Goal: Information Seeking & Learning: Check status

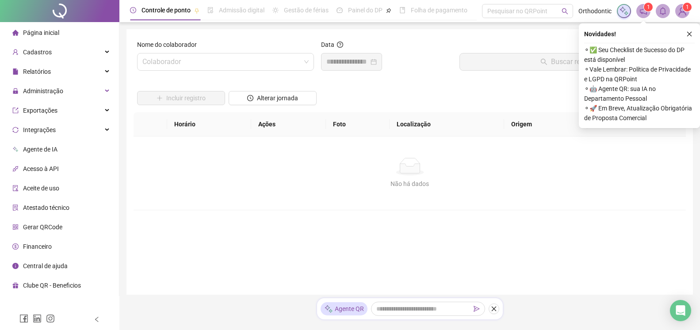
click at [644, 8] on sup "1" at bounding box center [648, 7] width 9 height 9
click at [680, 9] on img at bounding box center [682, 10] width 13 height 13
click at [304, 191] on div "Não há dados Não há dados" at bounding box center [410, 173] width 552 height 73
click at [64, 51] on div "Cadastros" at bounding box center [59, 52] width 115 height 18
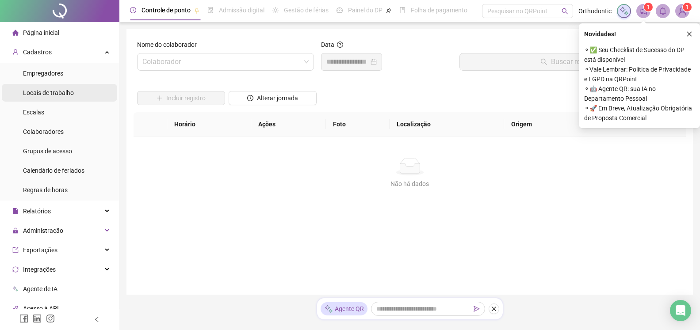
click at [51, 95] on span "Locais de trabalho" at bounding box center [48, 92] width 51 height 7
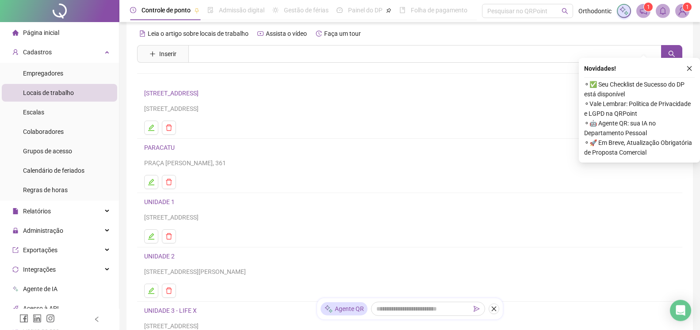
scroll to position [45, 0]
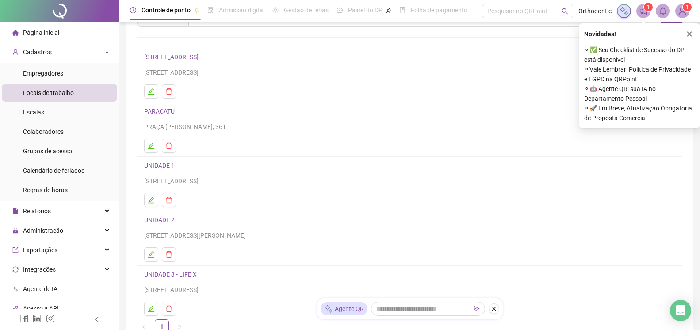
click at [166, 111] on link "PARACATU" at bounding box center [159, 111] width 31 height 7
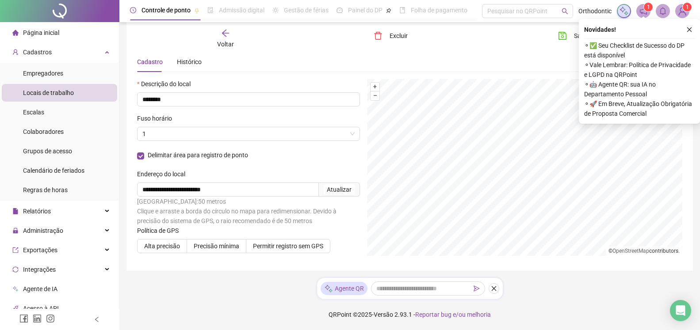
scroll to position [25, 0]
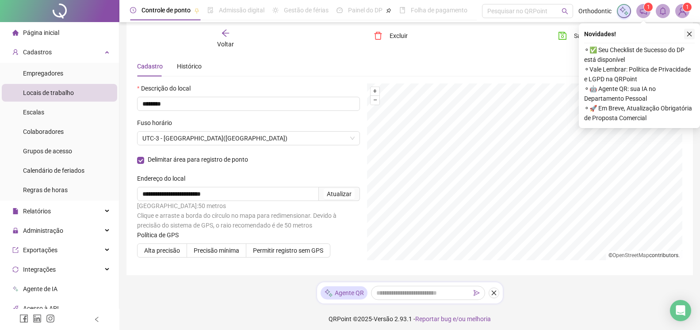
click at [688, 34] on icon "close" at bounding box center [689, 34] width 6 height 6
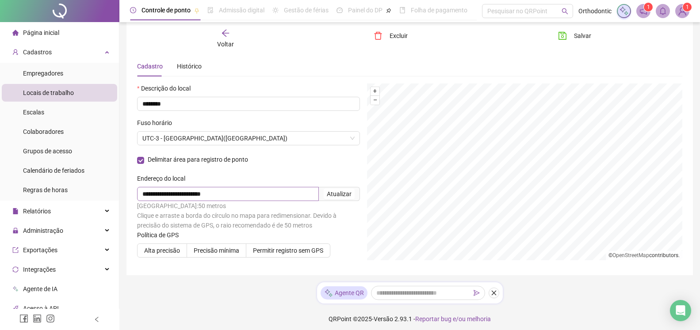
scroll to position [30, 0]
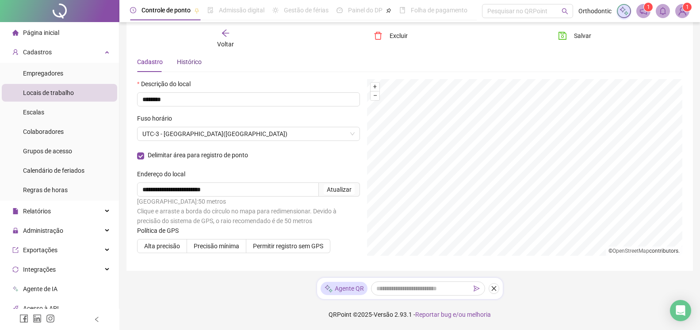
click at [183, 63] on div "Histórico" at bounding box center [189, 62] width 25 height 10
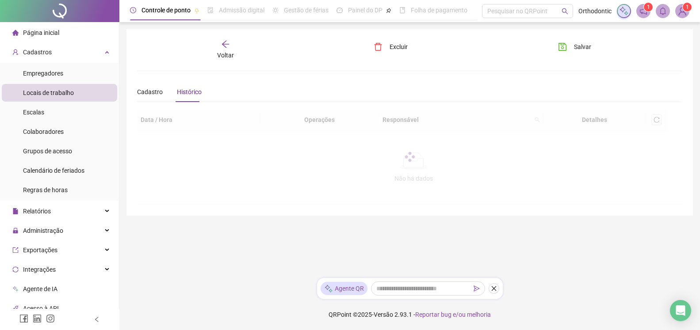
scroll to position [0, 0]
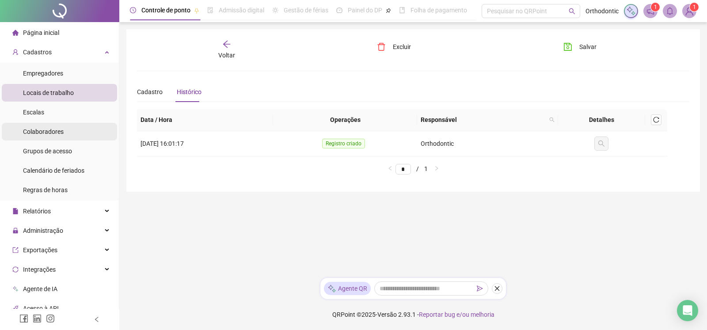
click at [52, 134] on span "Colaboradores" at bounding box center [43, 131] width 41 height 7
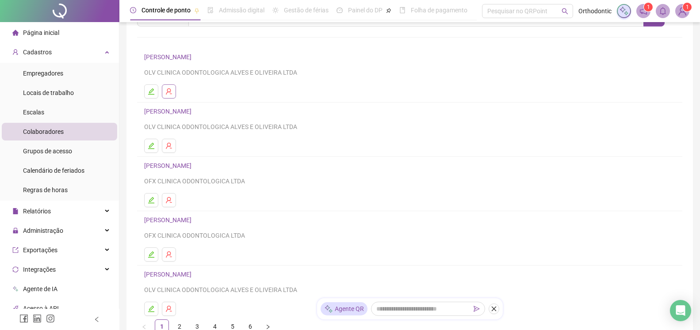
scroll to position [118, 0]
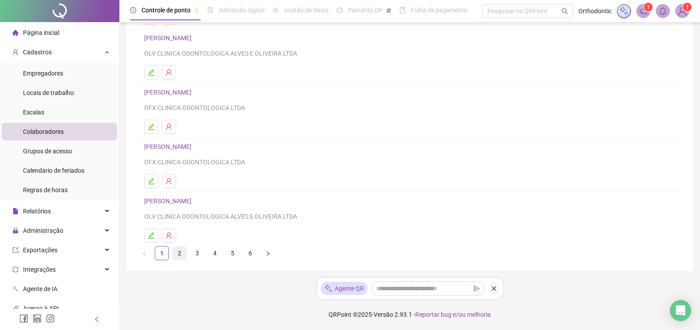
click at [174, 256] on link "2" at bounding box center [179, 253] width 13 height 13
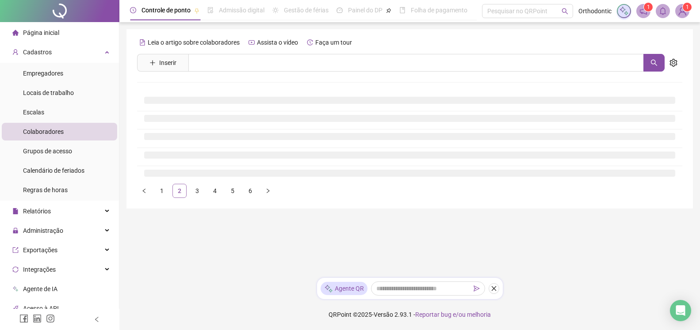
scroll to position [0, 0]
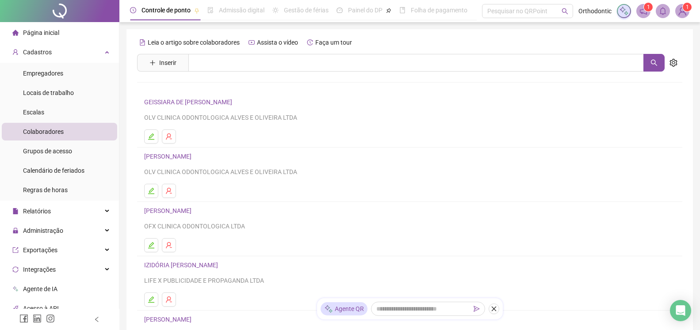
click at [171, 212] on link "[PERSON_NAME]" at bounding box center [169, 210] width 50 height 7
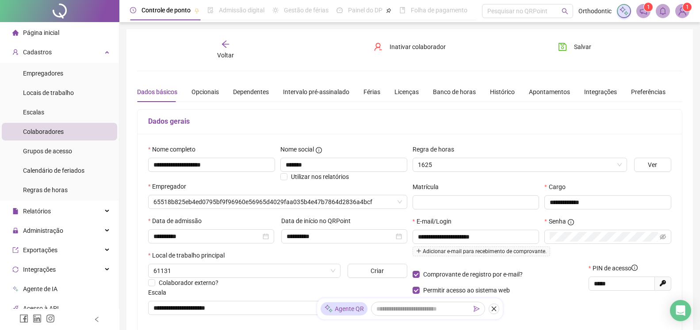
type input "**********"
click at [440, 90] on div "Banco de horas" at bounding box center [454, 92] width 43 height 10
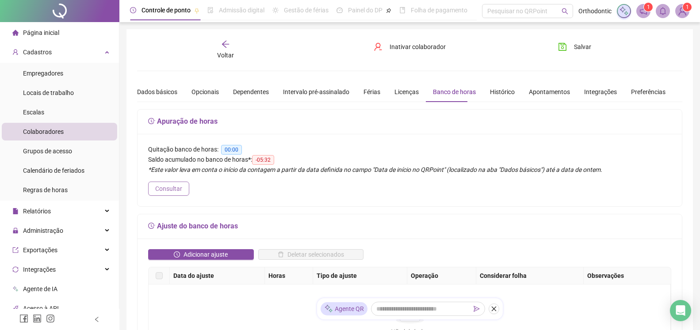
click at [168, 188] on span "Consultar" at bounding box center [168, 189] width 27 height 10
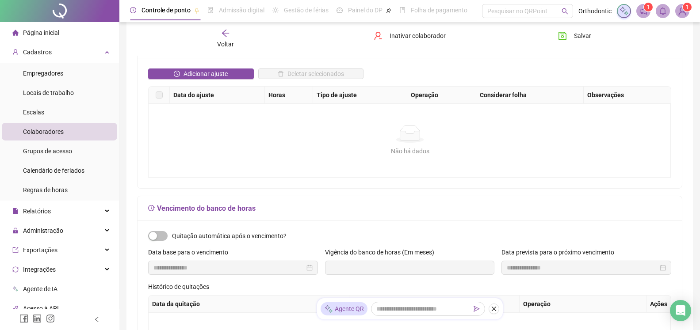
scroll to position [45, 0]
